Goal: Task Accomplishment & Management: Complete application form

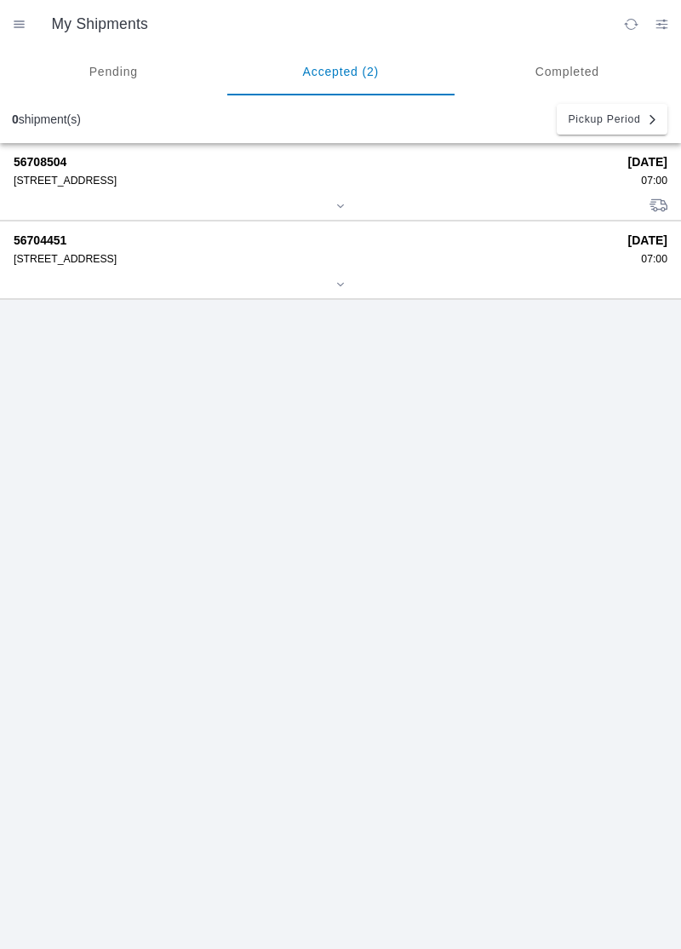
click at [532, 169] on div "56708504 [STREET_ADDRESS]" at bounding box center [315, 171] width 603 height 32
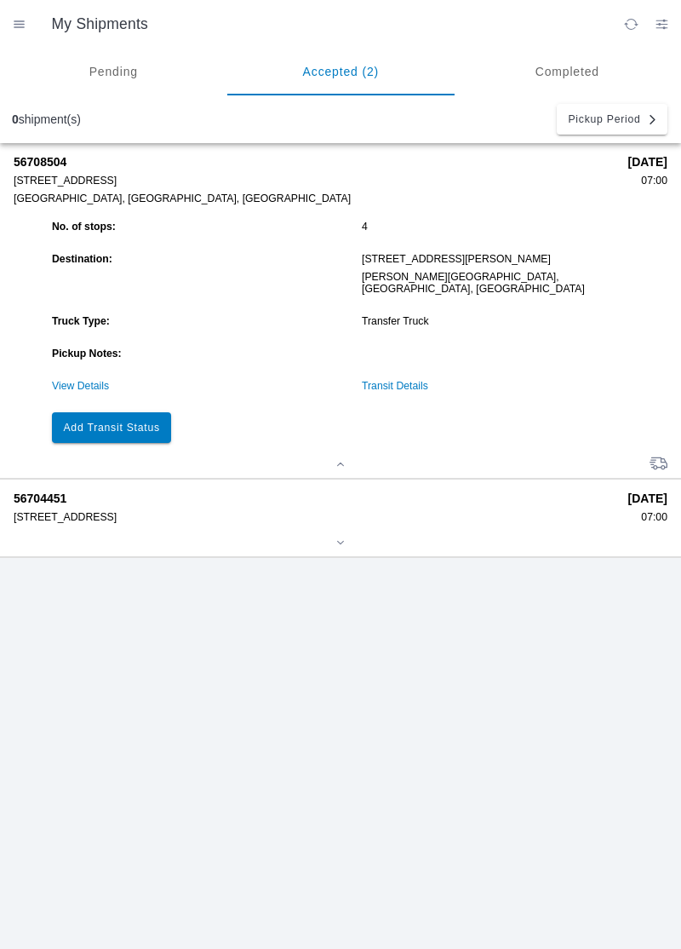
click at [0, 0] on slot "Add Transit Status" at bounding box center [0, 0] width 0 height 0
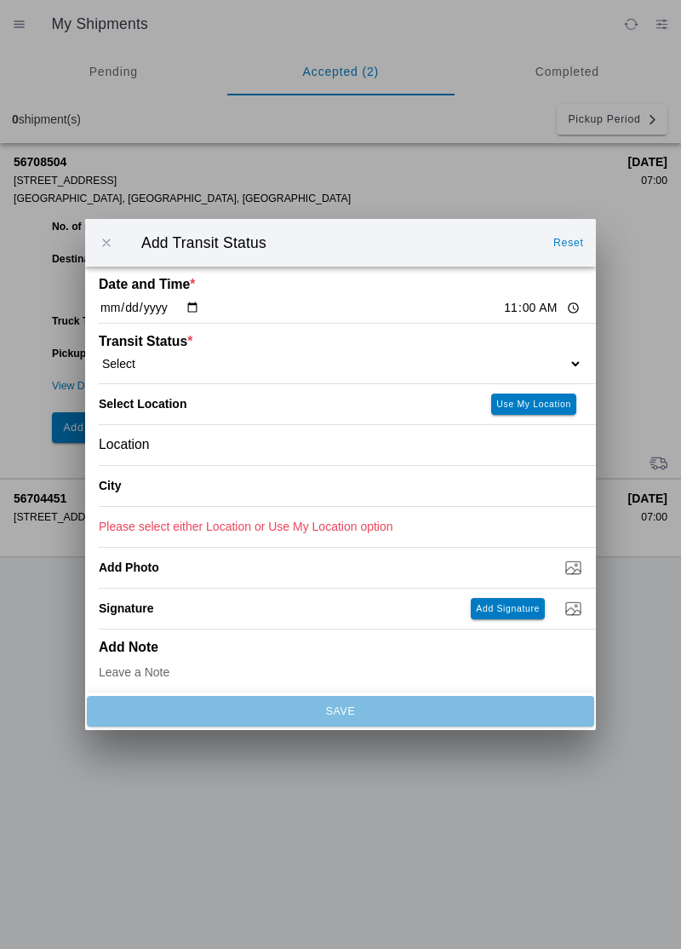
click at [399, 341] on ion-label "Transit Status *" at bounding box center [280, 341] width 363 height 15
click at [378, 346] on ion-label "Transit Status *" at bounding box center [280, 341] width 363 height 15
click at [386, 345] on ion-label "Transit Status *" at bounding box center [280, 341] width 363 height 15
click at [561, 359] on select "Select Arrive at Drop Off Arrive at Pickup Break Start Break Stop Depart Drop O…" at bounding box center [341, 363] width 484 height 15
select select "ARVDLVLOC"
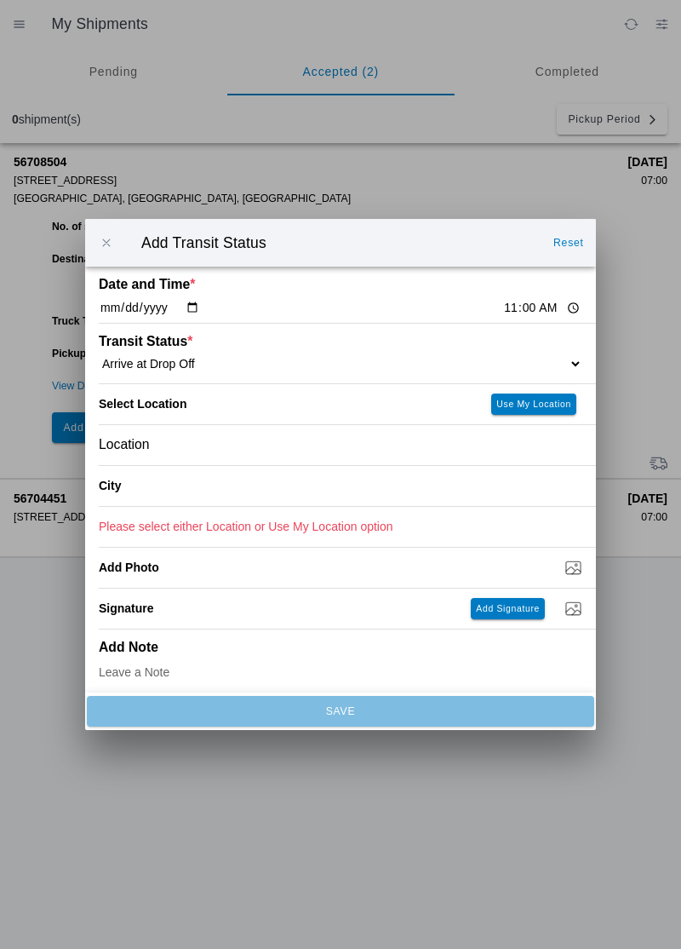
click at [334, 441] on div "Location" at bounding box center [341, 445] width 484 height 40
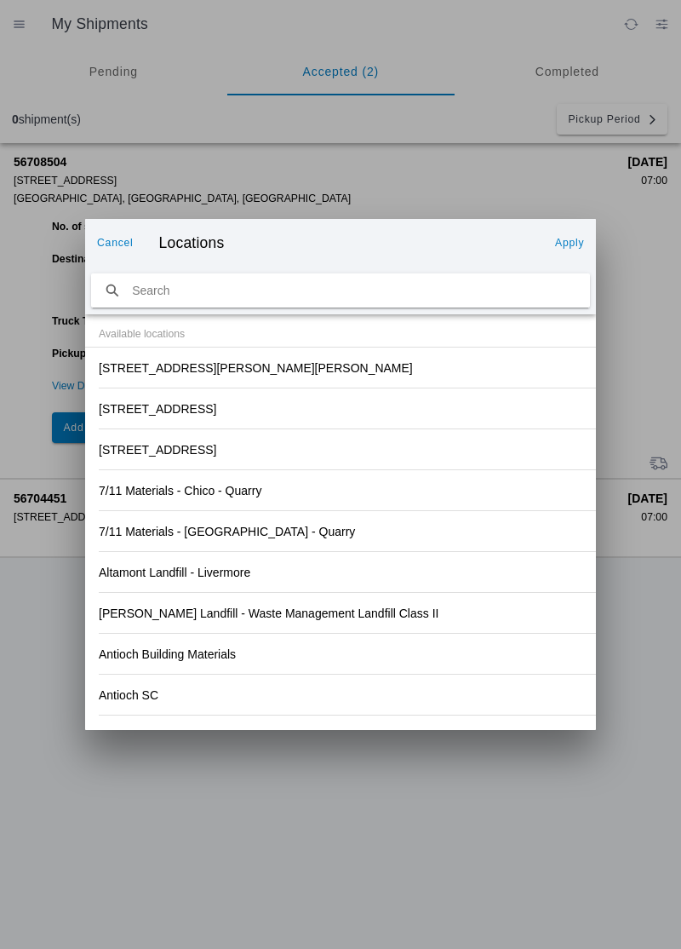
click at [316, 371] on div "[STREET_ADDRESS][PERSON_NAME][PERSON_NAME]" at bounding box center [341, 367] width 484 height 40
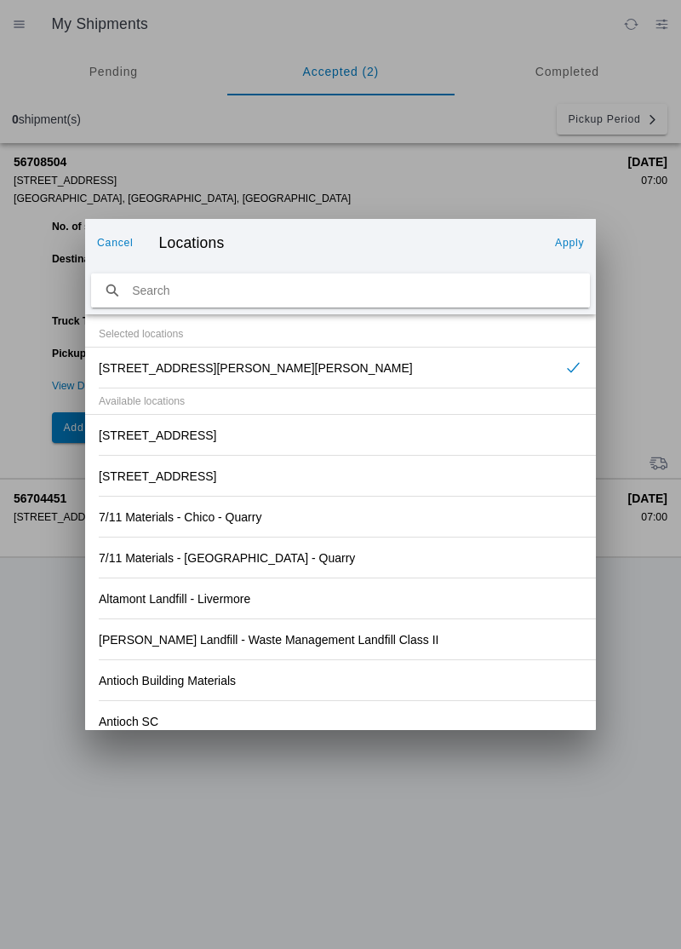
click at [0, 0] on slot "Apply" at bounding box center [0, 0] width 0 height 0
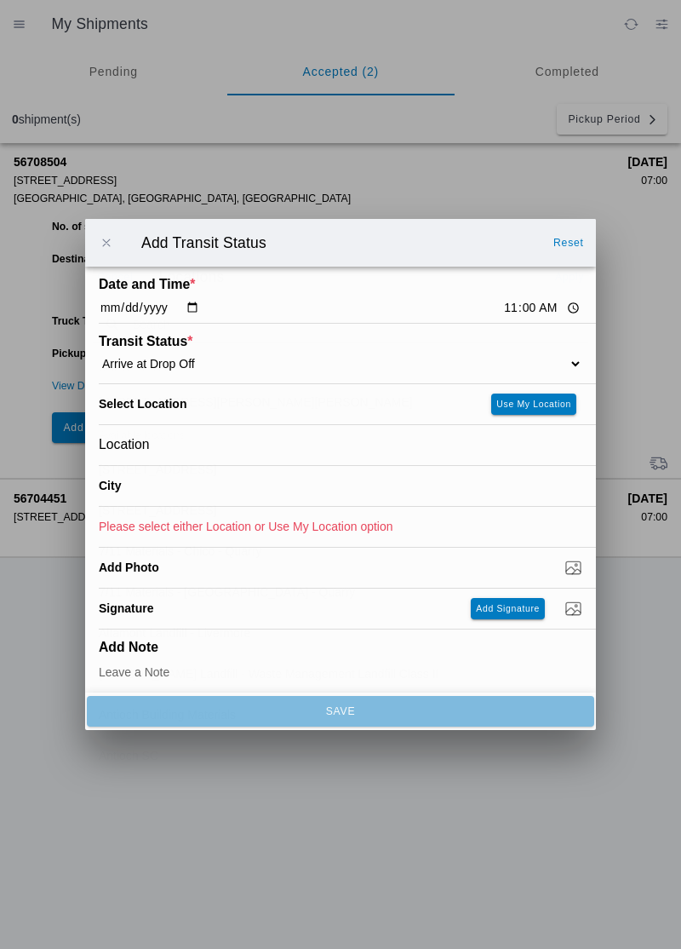
type input "[PERSON_NAME][GEOGRAPHIC_DATA]"
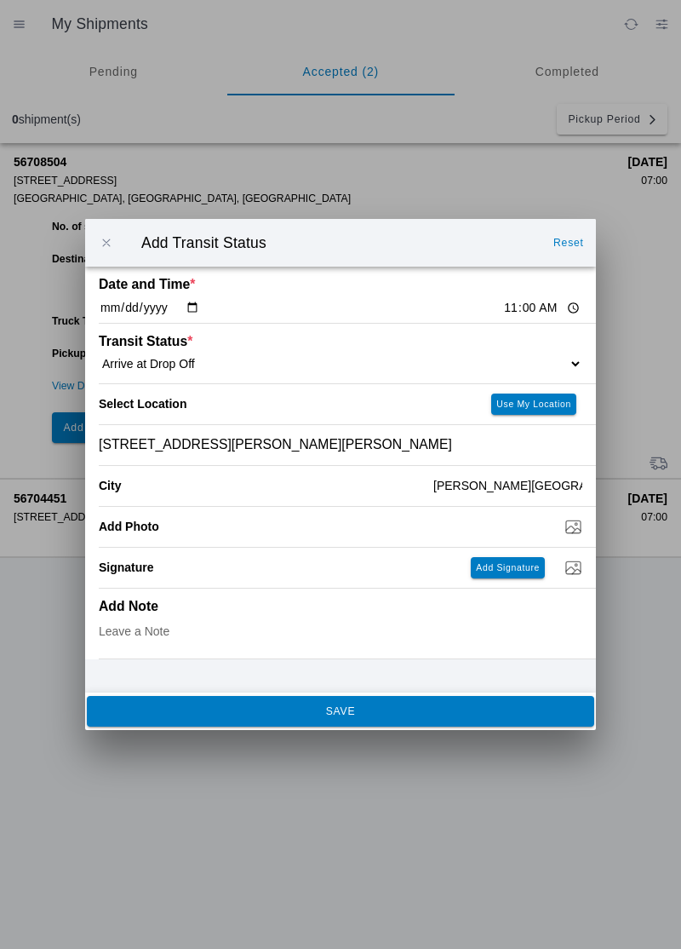
click at [357, 722] on button "SAVE" at bounding box center [341, 711] width 508 height 31
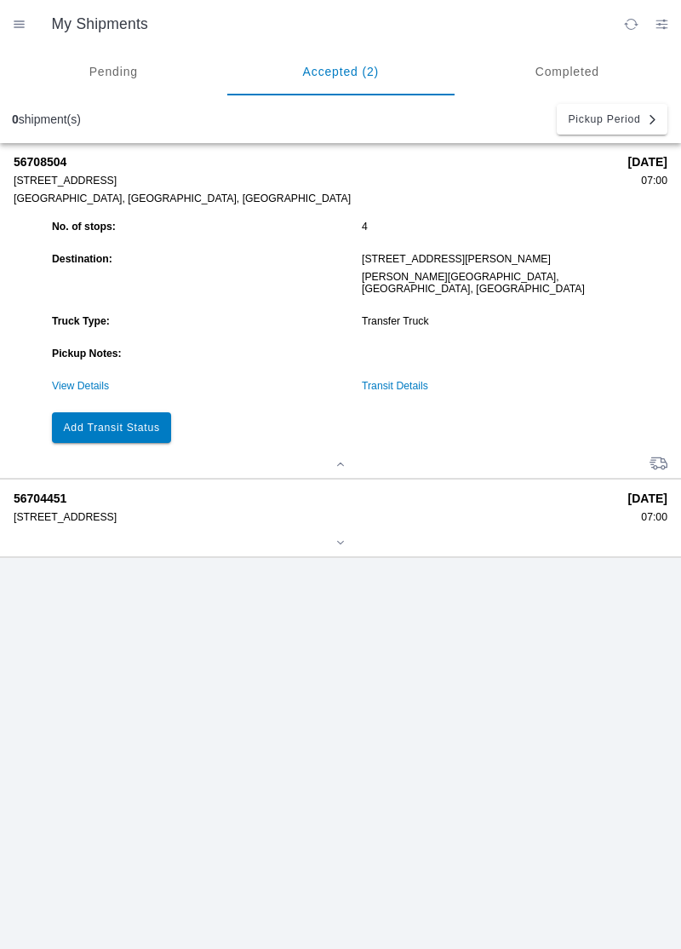
click at [120, 422] on button "Add Transit Status" at bounding box center [111, 427] width 119 height 31
click at [0, 0] on slot "Add Transit Status" at bounding box center [0, 0] width 0 height 0
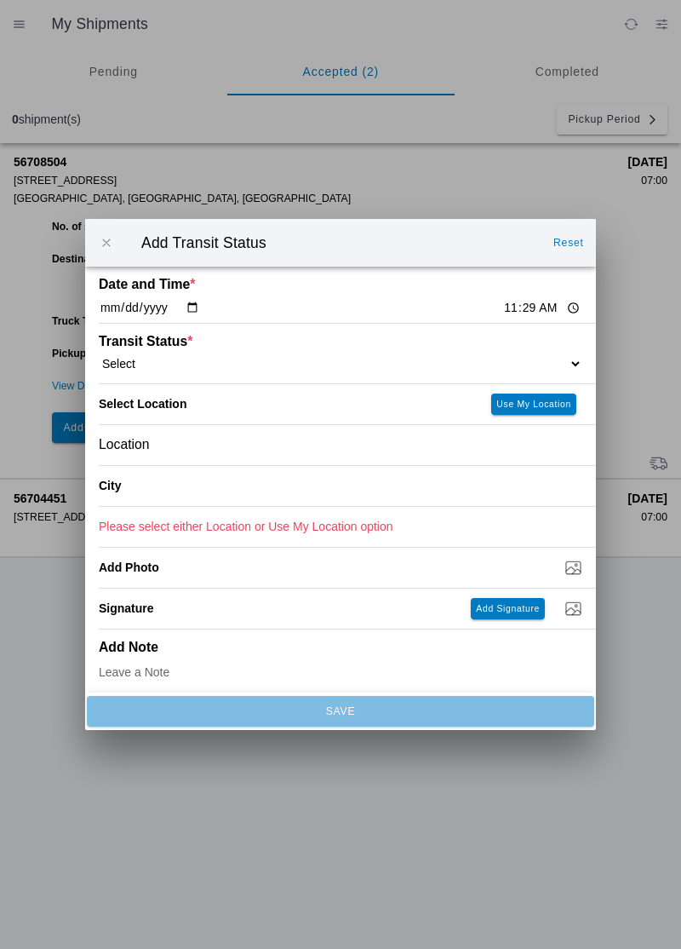
click at [397, 367] on select "Select Arrive at Drop Off Arrive at Pickup Break Start Break Stop Depart Drop O…" at bounding box center [341, 363] width 484 height 15
select select "DPTDLVLOC"
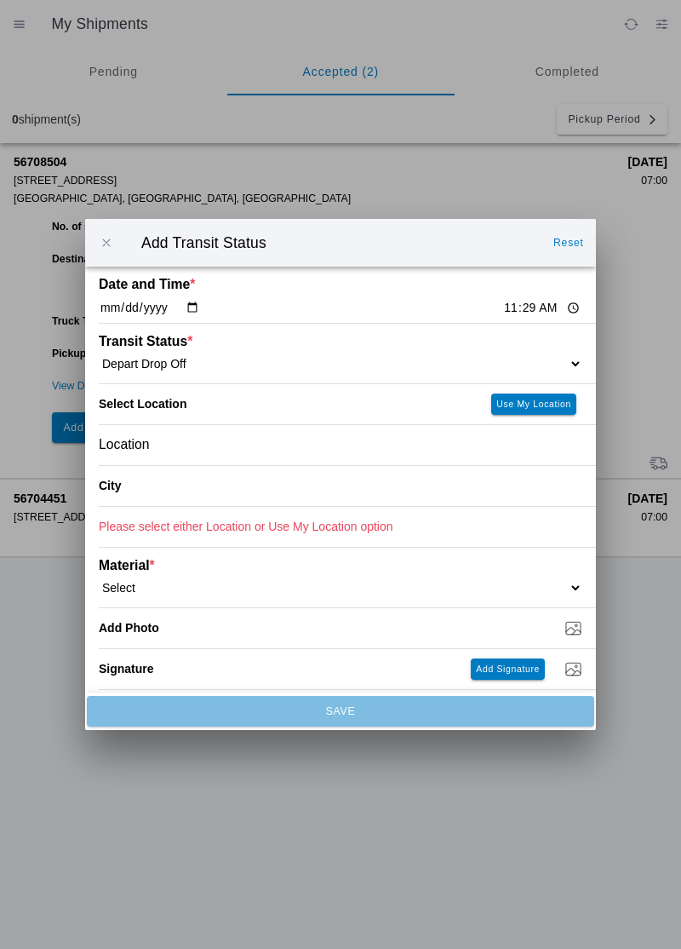
click at [443, 358] on select "Select Arrive at Drop Off Arrive at Pickup Break Start Break Stop Depart Drop O…" at bounding box center [341, 363] width 484 height 15
click at [324, 816] on ion-backdrop at bounding box center [340, 474] width 681 height 949
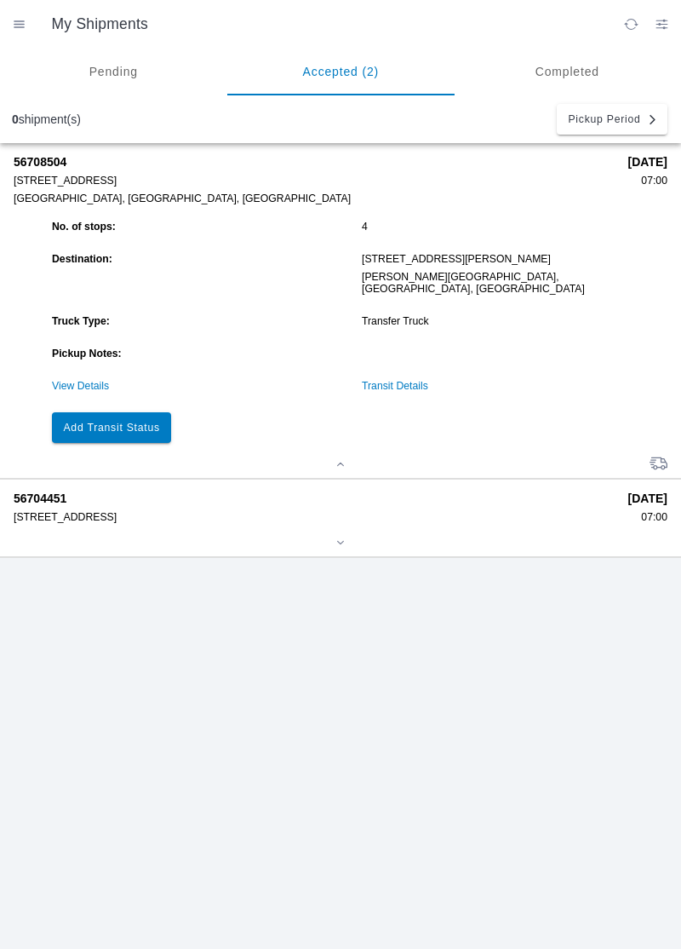
click at [0, 0] on slot "Add Transit Status" at bounding box center [0, 0] width 0 height 0
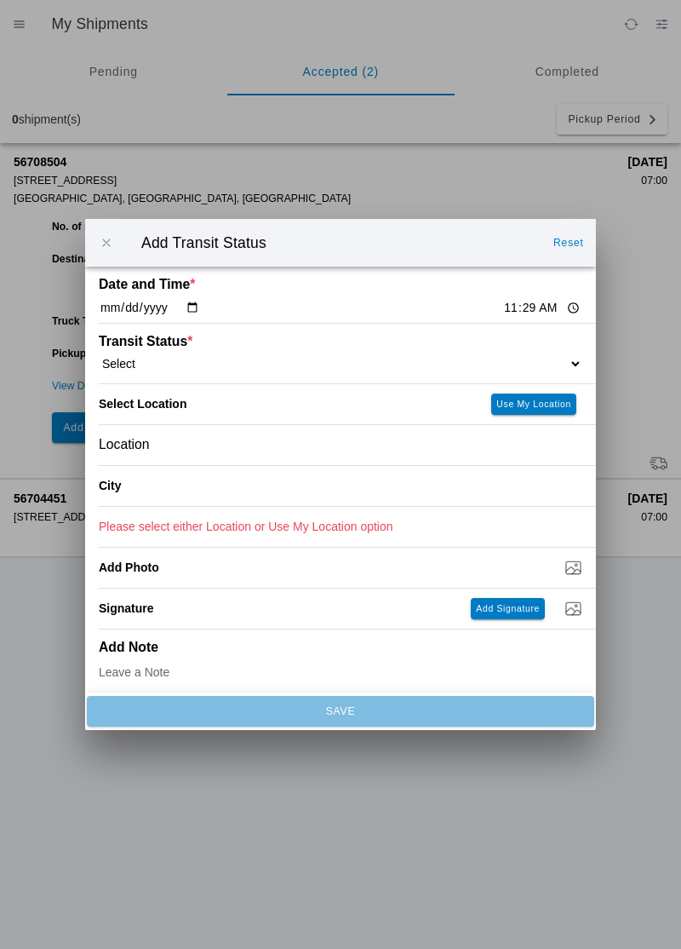
click at [456, 364] on select "Select Arrive at Drop Off Arrive at Pickup Break Start Break Stop Depart Drop O…" at bounding box center [341, 363] width 484 height 15
select select "DPTDLVLOC"
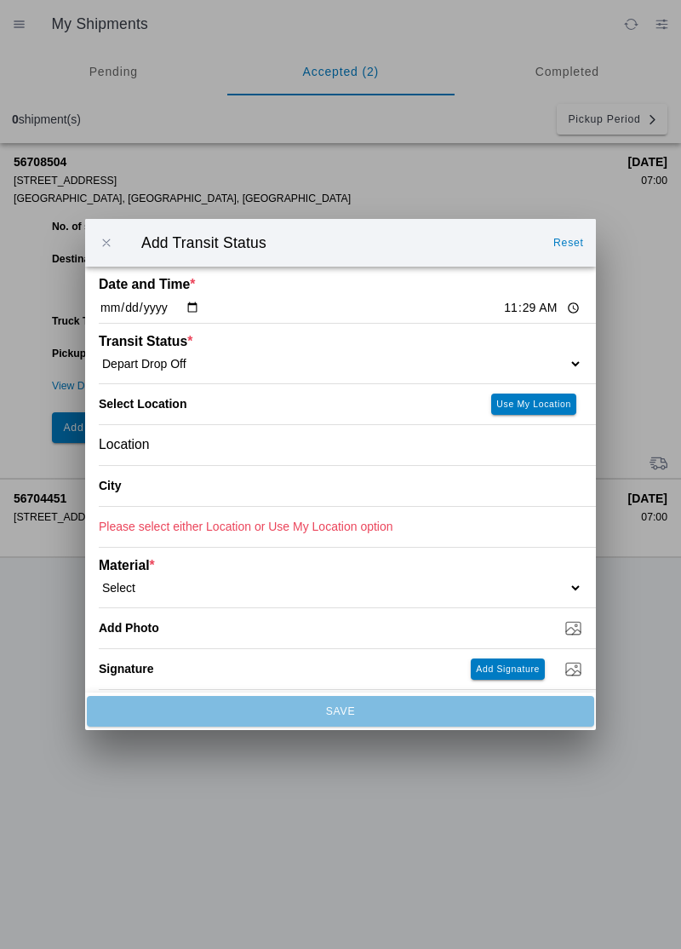
click at [303, 456] on div "Location" at bounding box center [341, 445] width 484 height 40
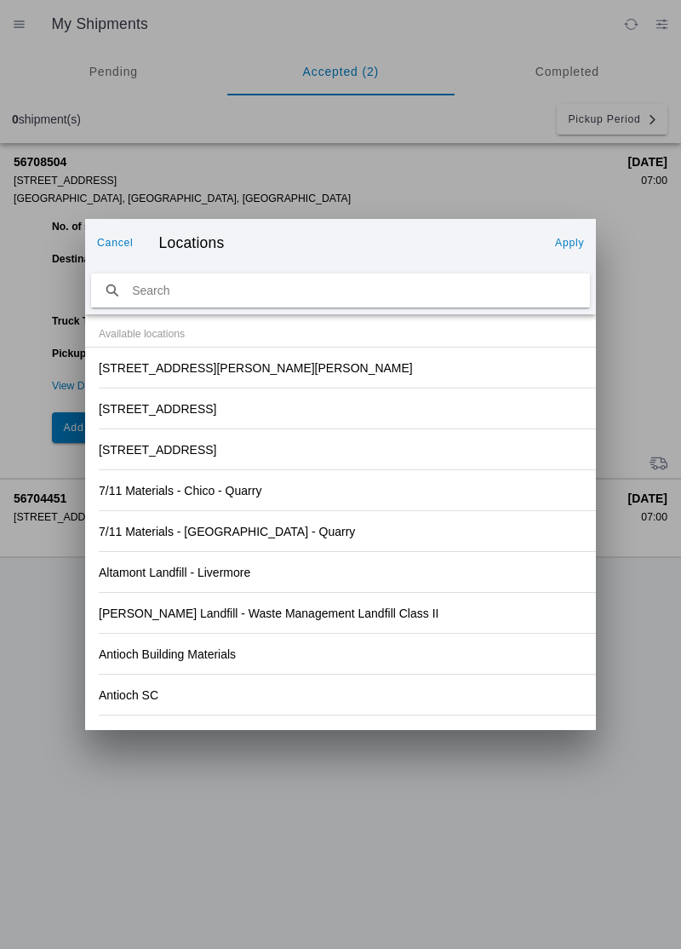
click at [462, 368] on div "[STREET_ADDRESS][PERSON_NAME][PERSON_NAME]" at bounding box center [341, 367] width 484 height 40
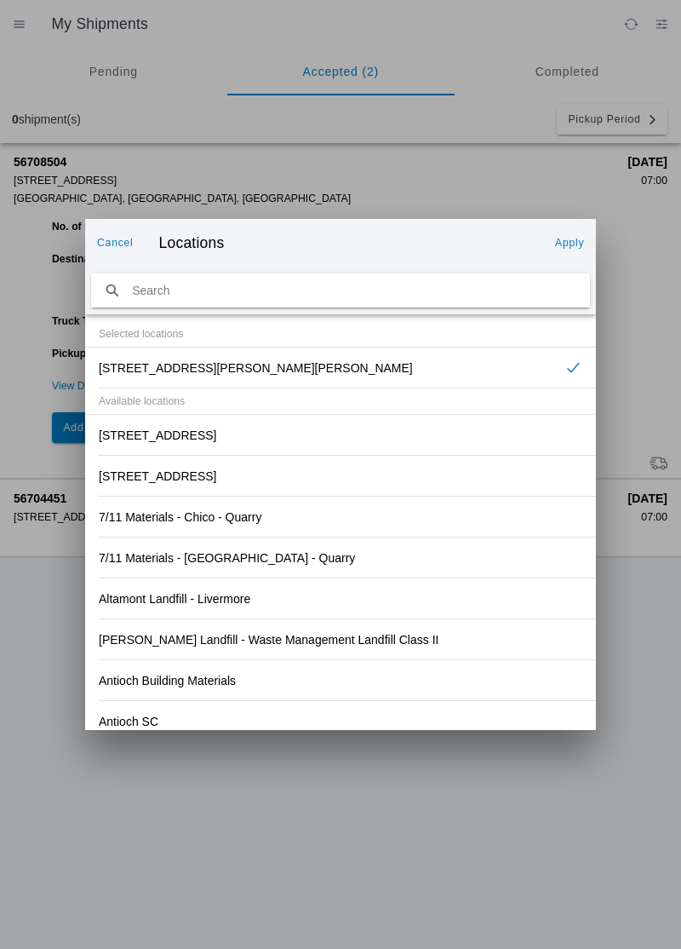
click at [560, 252] on button "Apply" at bounding box center [569, 242] width 43 height 27
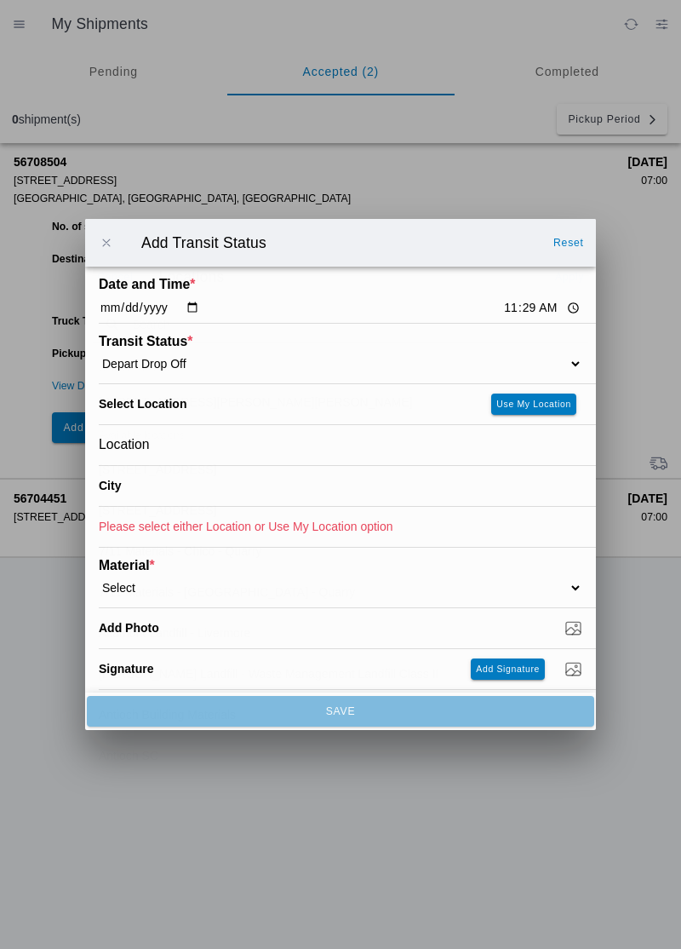
type input "[PERSON_NAME][GEOGRAPHIC_DATA]"
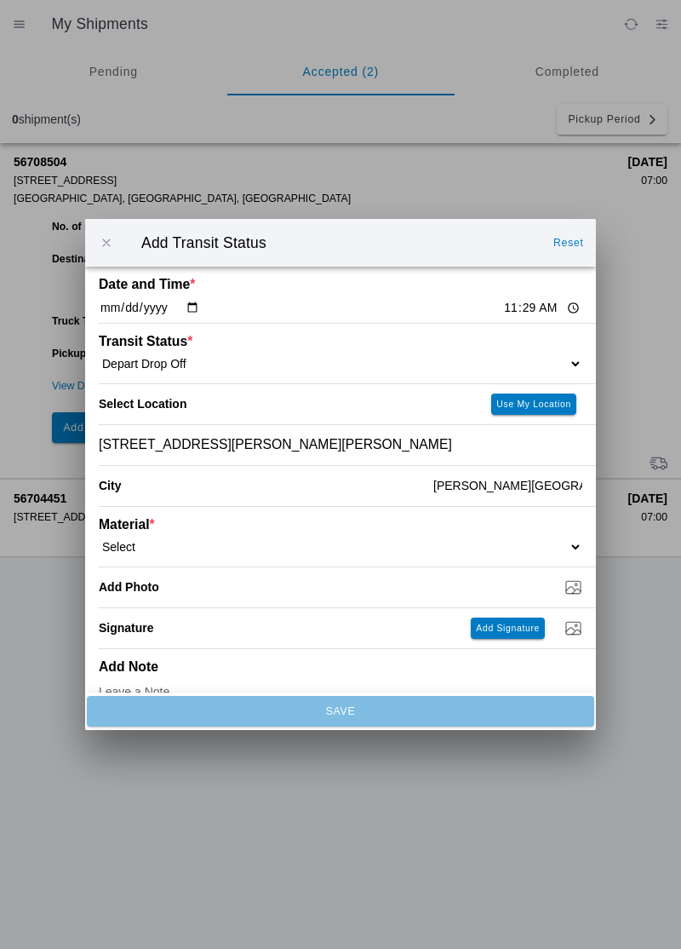
click at [167, 540] on select "Select 1" x 3" Rock 1" x 4" Rock 2" x 4" Rock Asphalt Cold Patch Backfill Spec …" at bounding box center [341, 546] width 484 height 15
select select "708651"
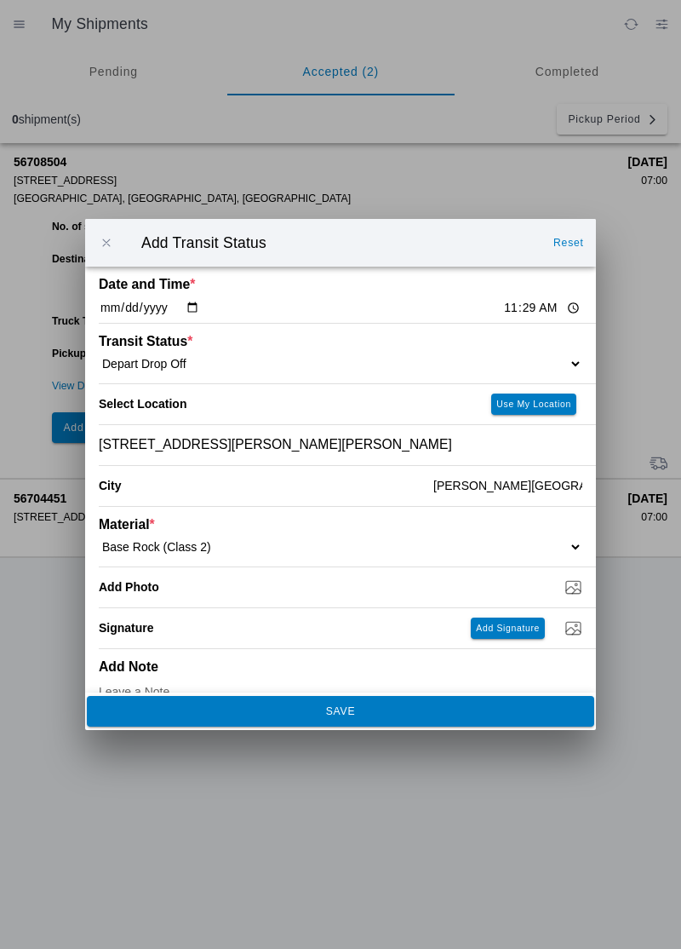
click at [184, 717] on button "SAVE" at bounding box center [341, 711] width 508 height 31
